Goal: Transaction & Acquisition: Purchase product/service

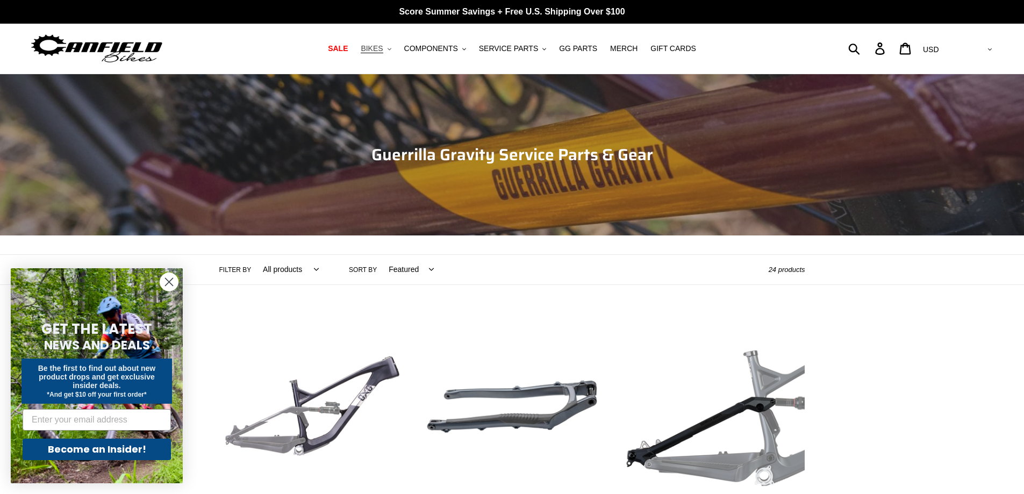
click at [379, 51] on span "BIKES" at bounding box center [372, 48] width 22 height 9
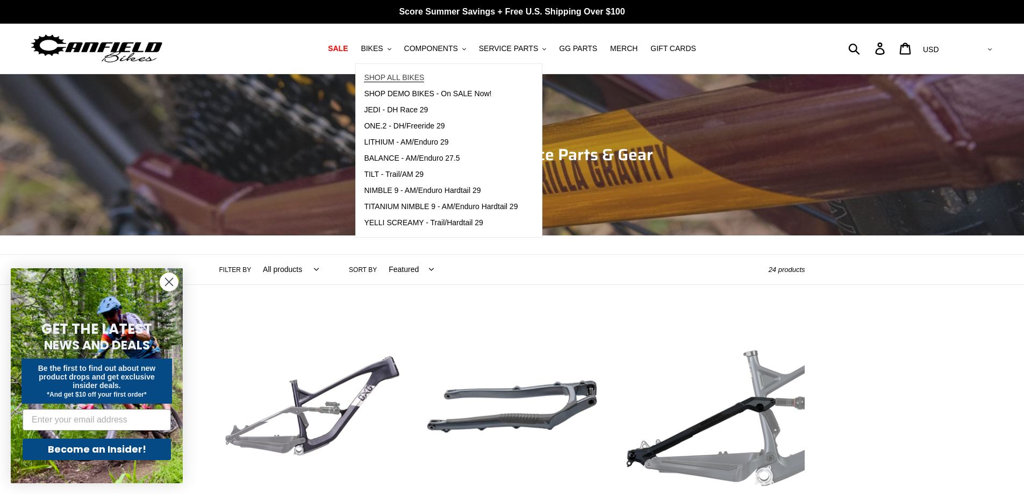
click at [402, 79] on span "SHOP ALL BIKES" at bounding box center [394, 77] width 60 height 9
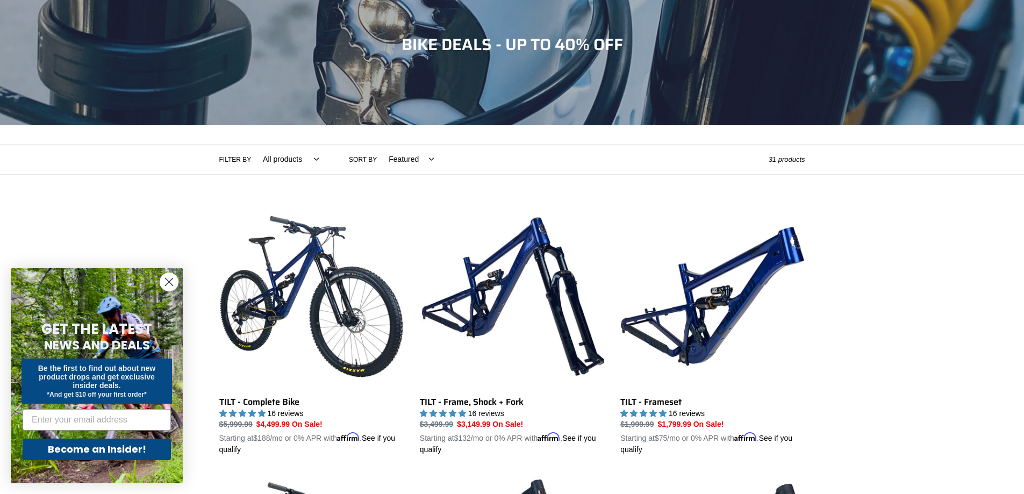
scroll to position [108, 0]
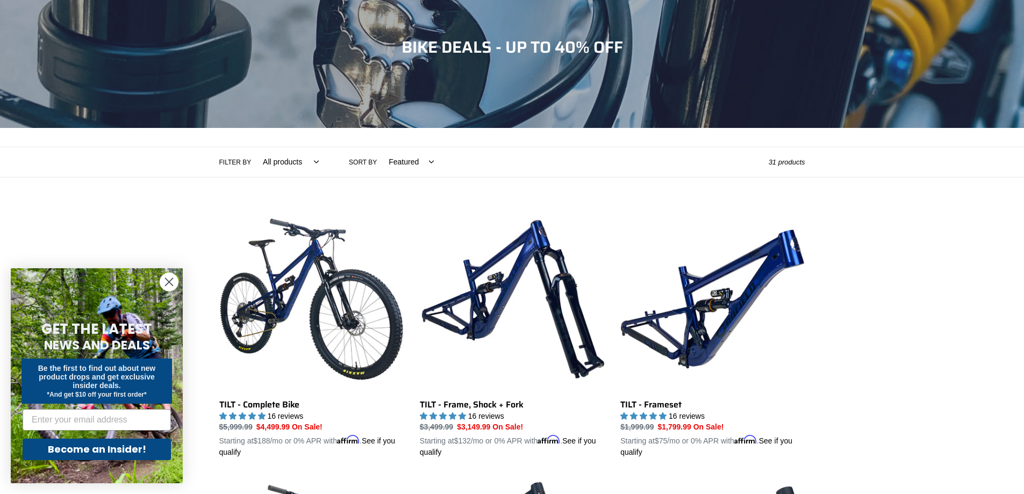
click at [398, 166] on select "Featured Best selling Alphabetically, A-Z Alphabetically, Z-A Price, low to hig…" at bounding box center [408, 162] width 59 height 30
select select "price-ascending"
click at [379, 147] on select "Featured Best selling Alphabetically, A-Z Alphabetically, Z-A Price, low to hig…" at bounding box center [408, 162] width 59 height 30
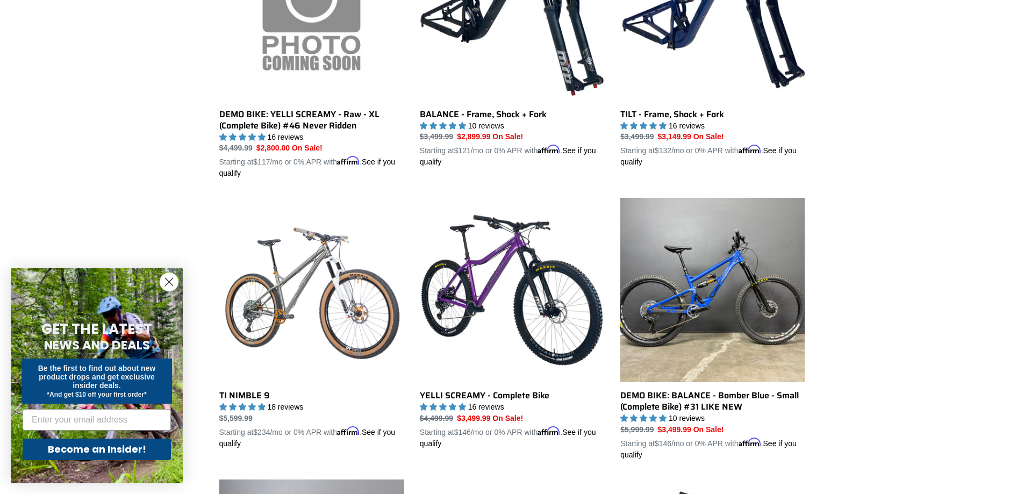
scroll to position [1506, 0]
